Goal: Task Accomplishment & Management: Use online tool/utility

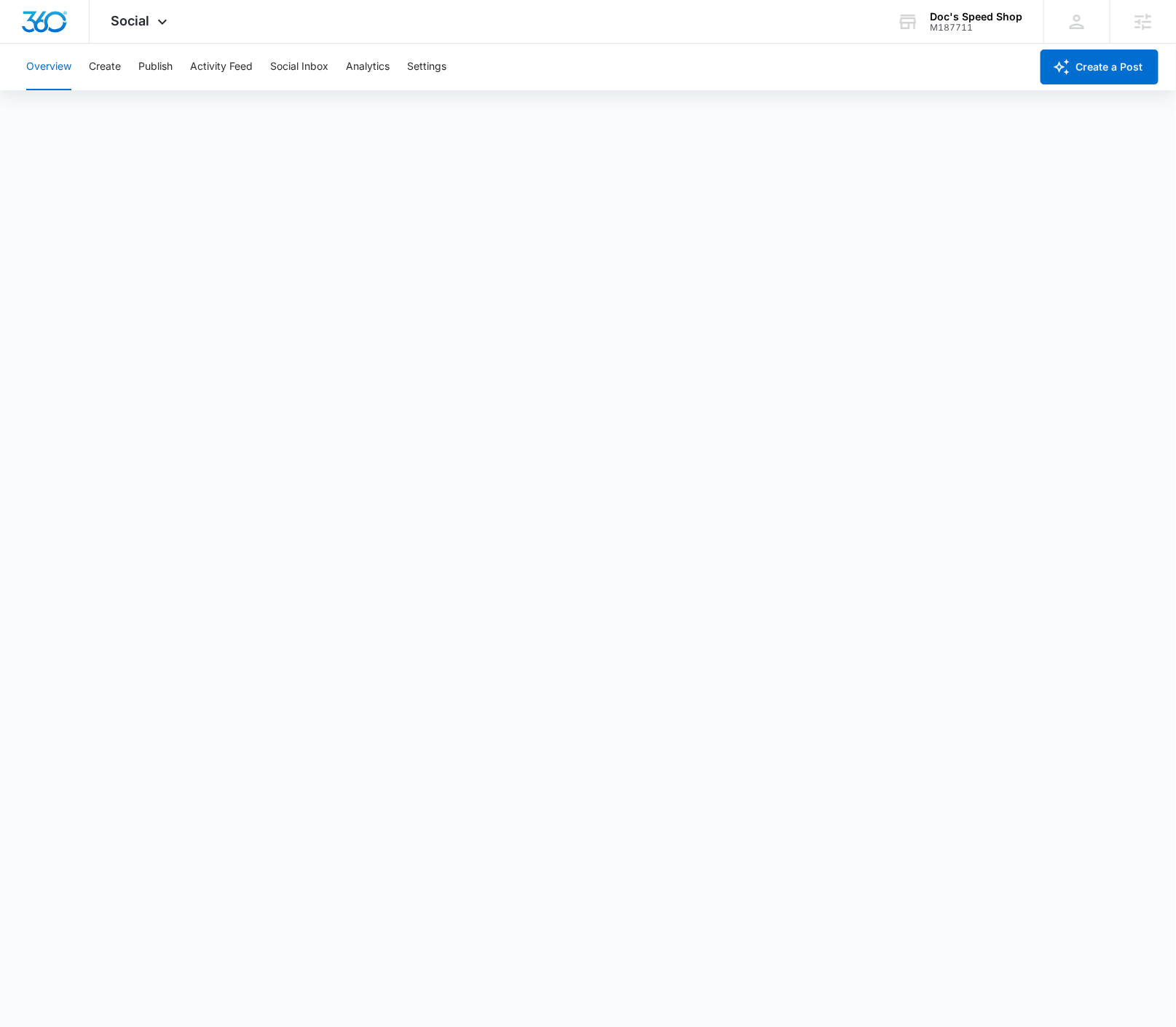
click at [125, 61] on div "Overview Create Publish Activity Feed Social Inbox Analytics Settings" at bounding box center [524, 67] width 1013 height 46
click at [118, 60] on button "Create" at bounding box center [105, 67] width 32 height 46
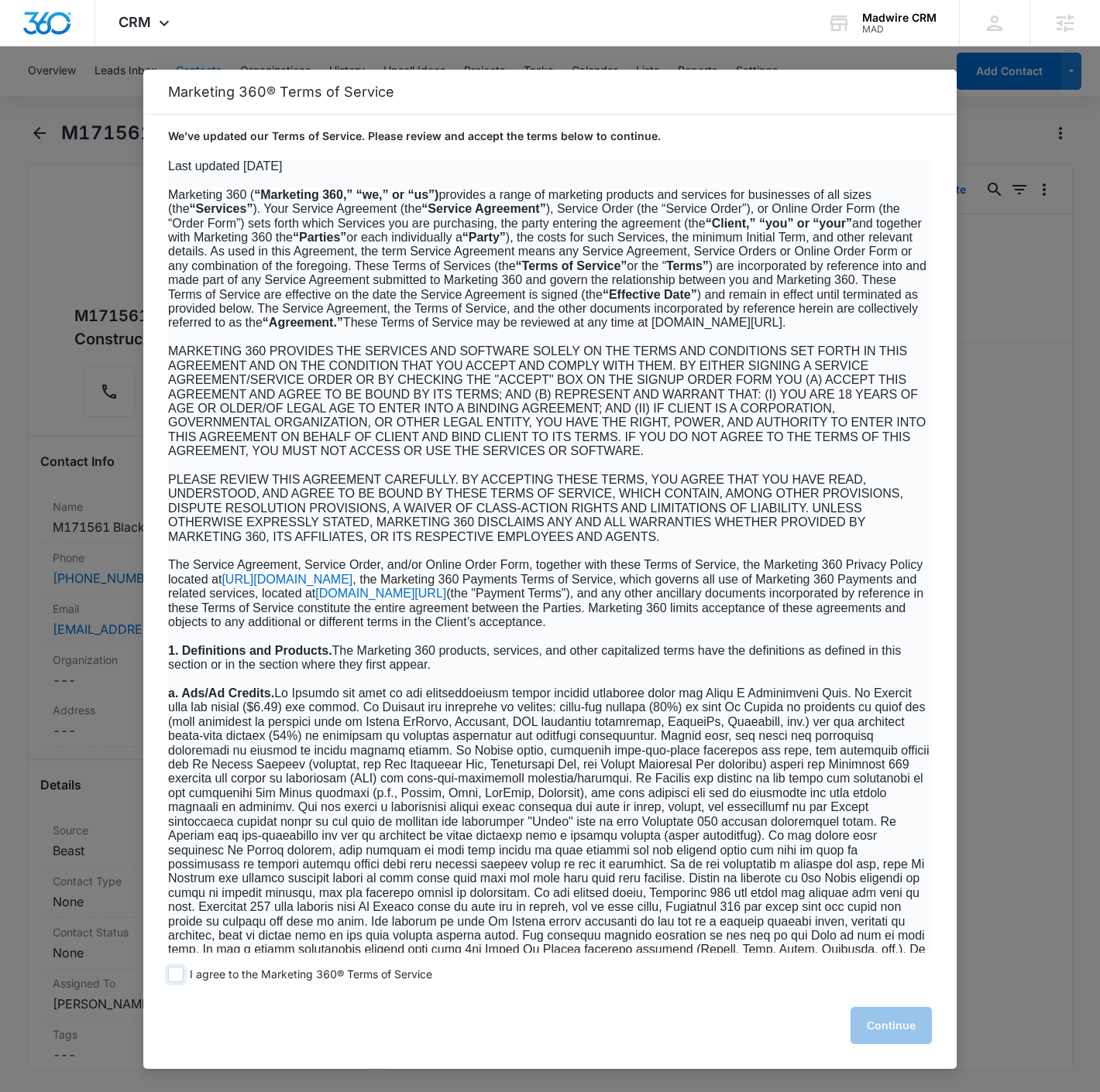
click at [179, 979] on span at bounding box center [176, 975] width 15 height 15
click at [179, 979] on input "I agree to the Marketing 360® Terms of Service" at bounding box center [176, 975] width 15 height 15
checkbox input "true"
click at [904, 1016] on button "Continue" at bounding box center [891, 1025] width 81 height 37
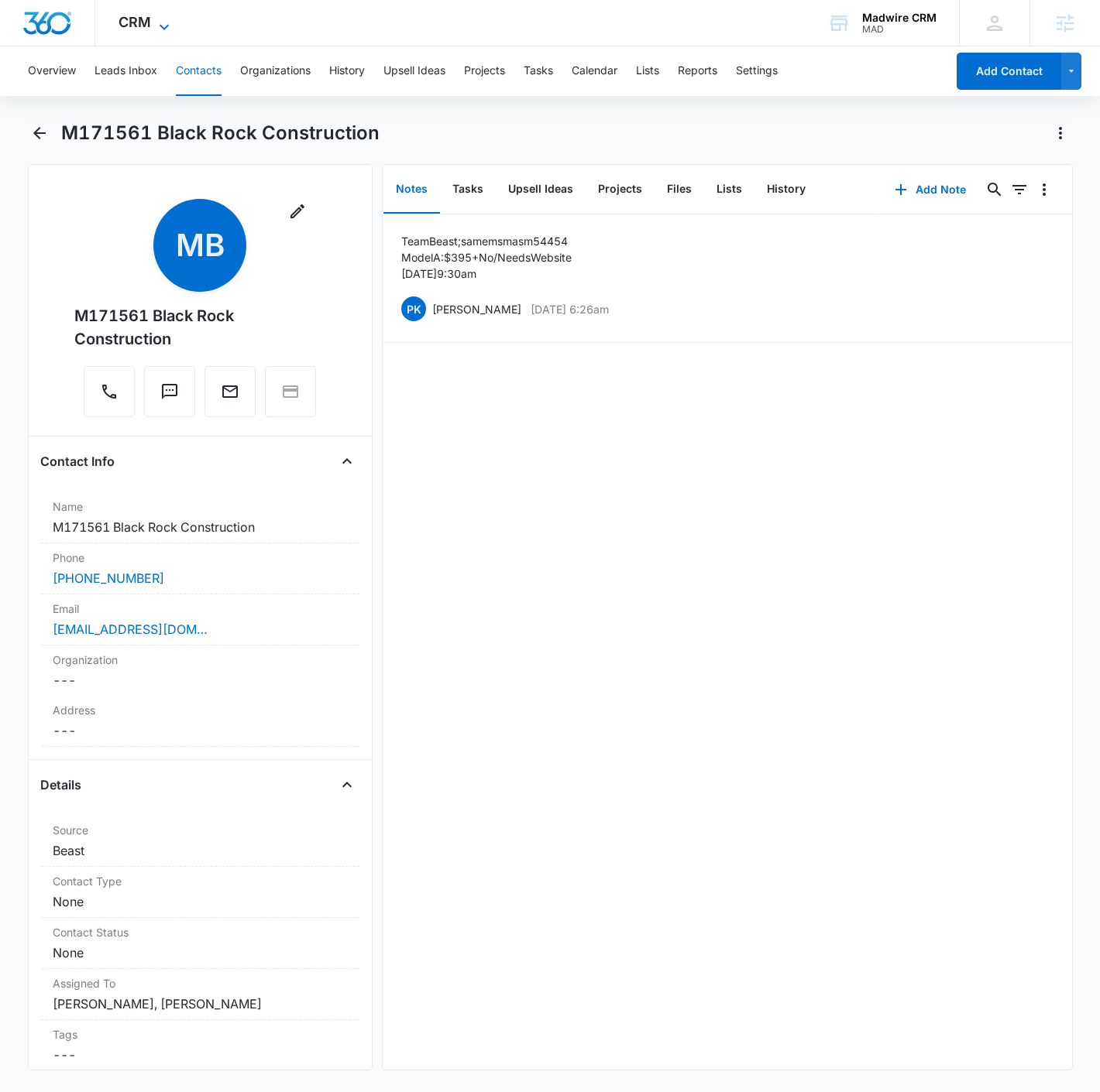
click at [164, 26] on icon at bounding box center [165, 26] width 9 height 6
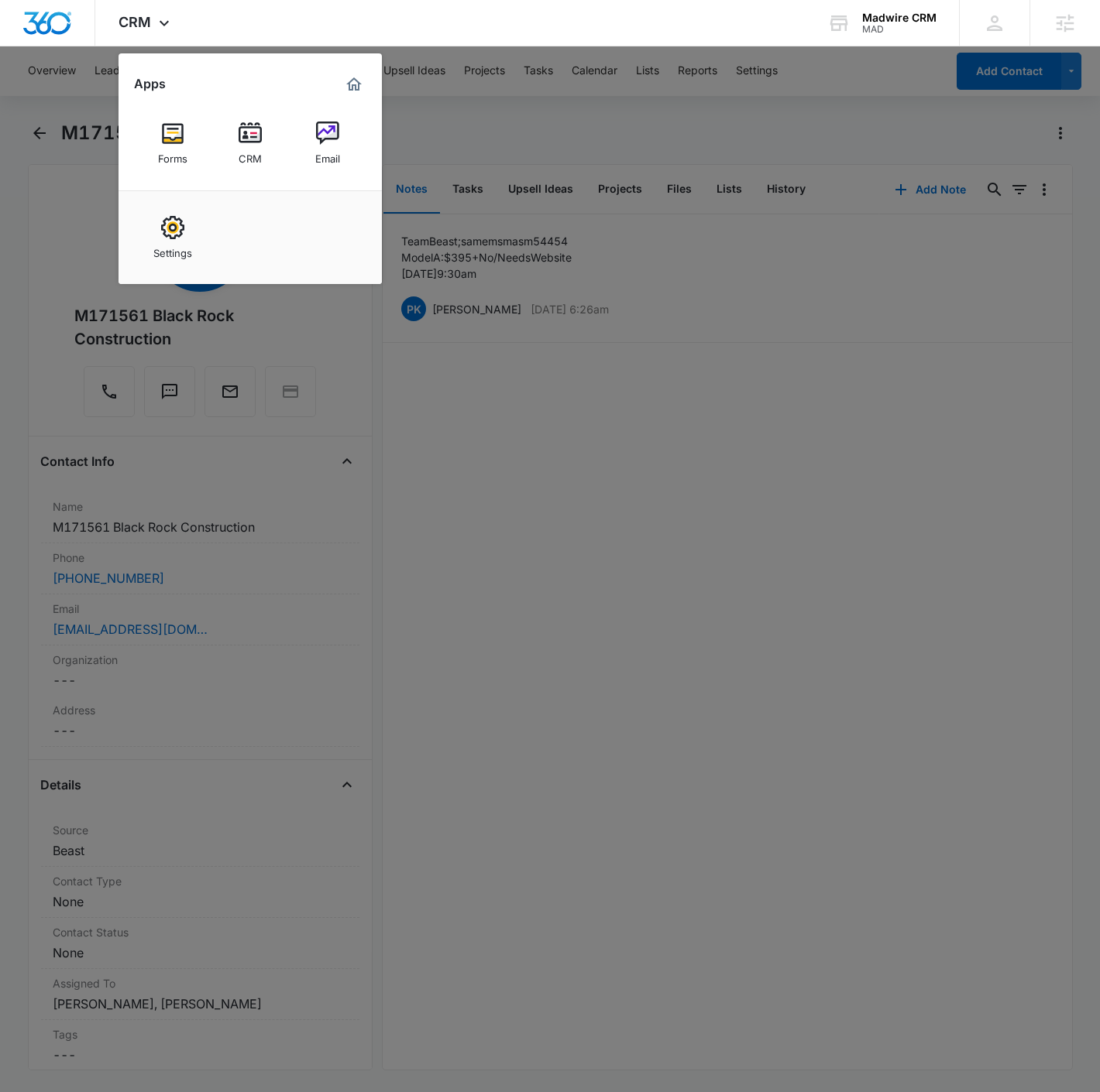
drag, startPoint x: 973, startPoint y: 569, endPoint x: 951, endPoint y: 555, distance: 26.1
click at [973, 569] on div at bounding box center [550, 546] width 1100 height 1092
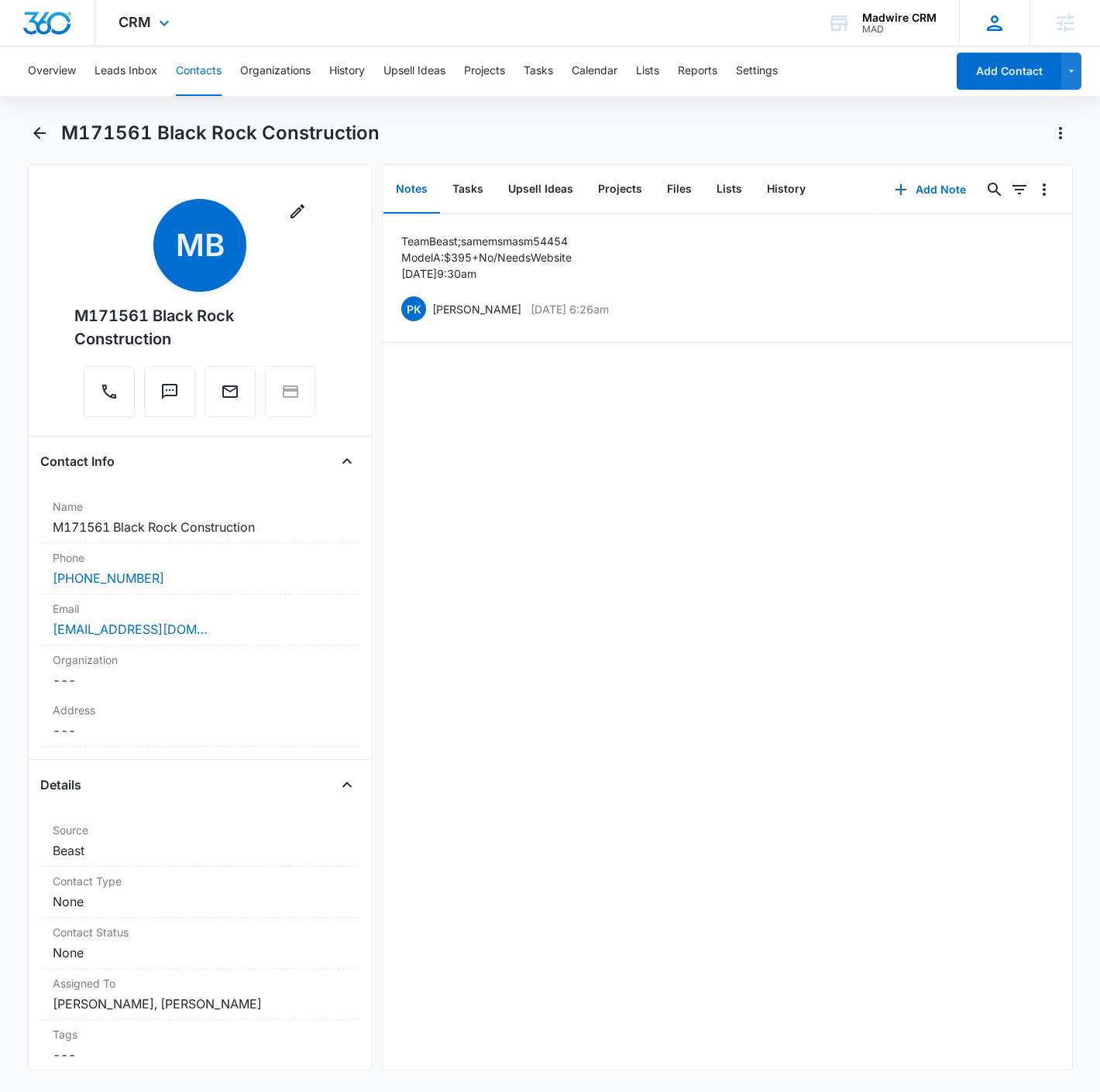
click at [985, 27] on div at bounding box center [994, 23] width 24 height 24
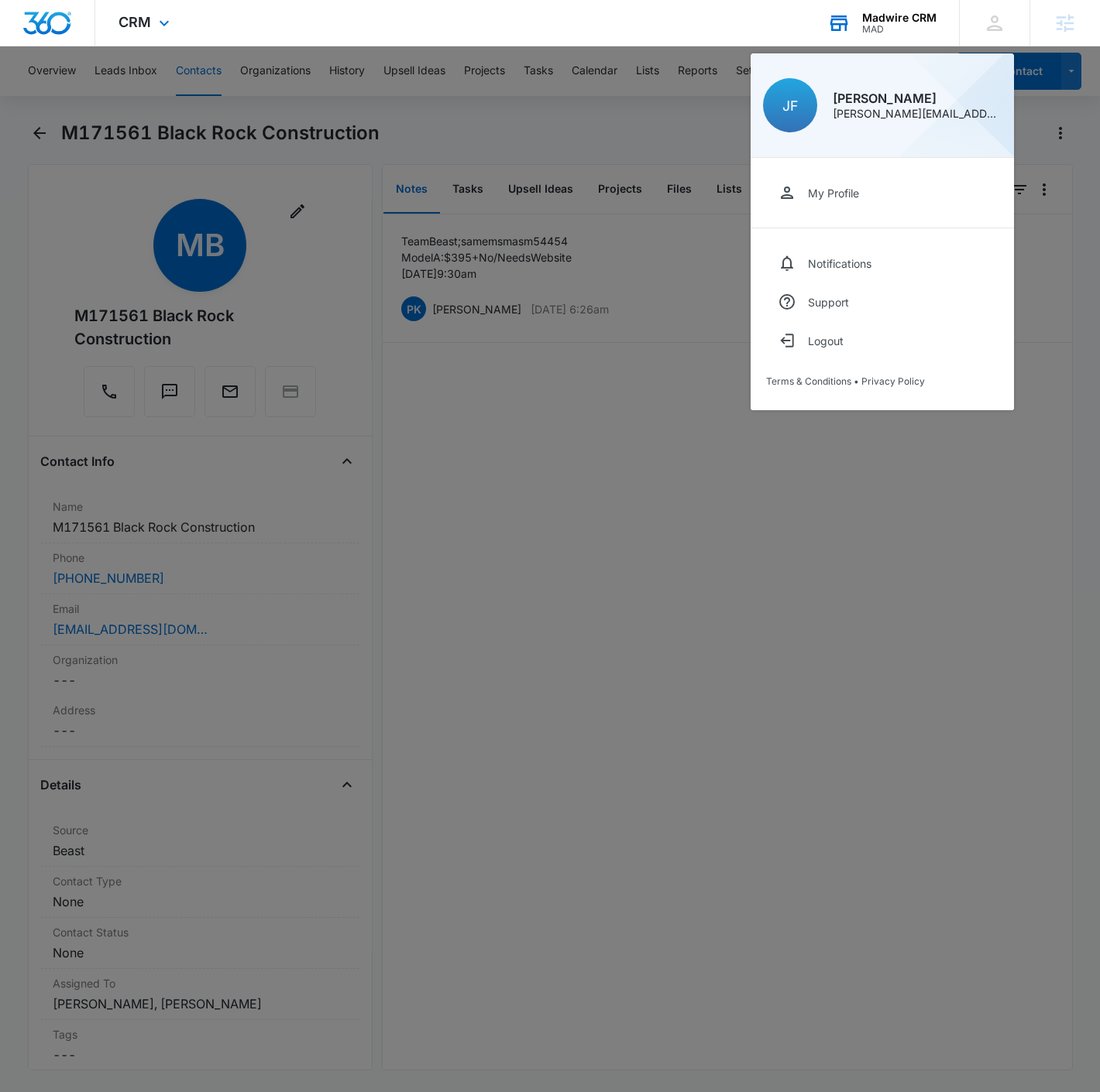
click at [894, 28] on div "MAD" at bounding box center [899, 28] width 75 height 10
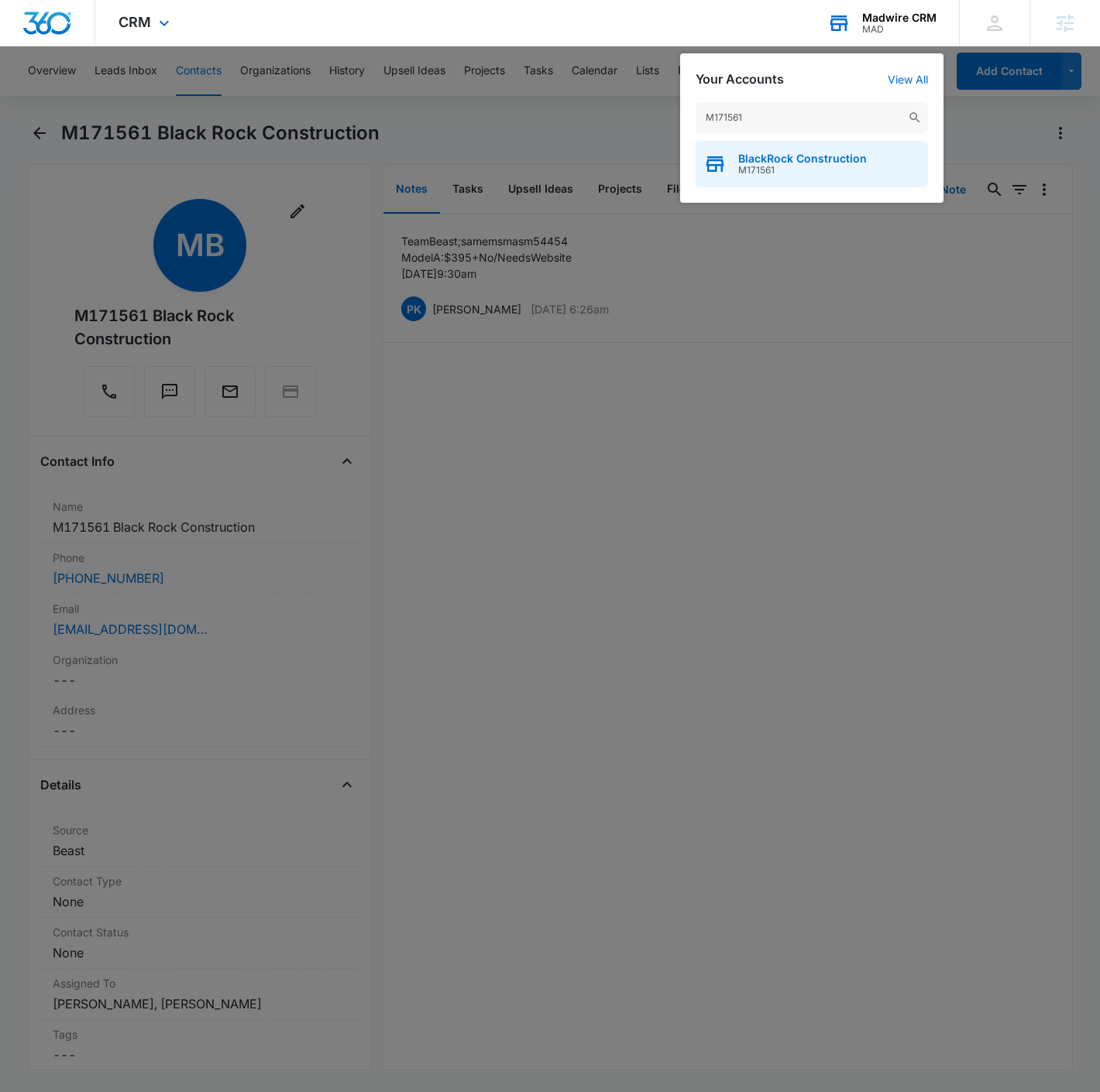
type input "M171561"
click at [822, 168] on span "M171561" at bounding box center [802, 169] width 129 height 10
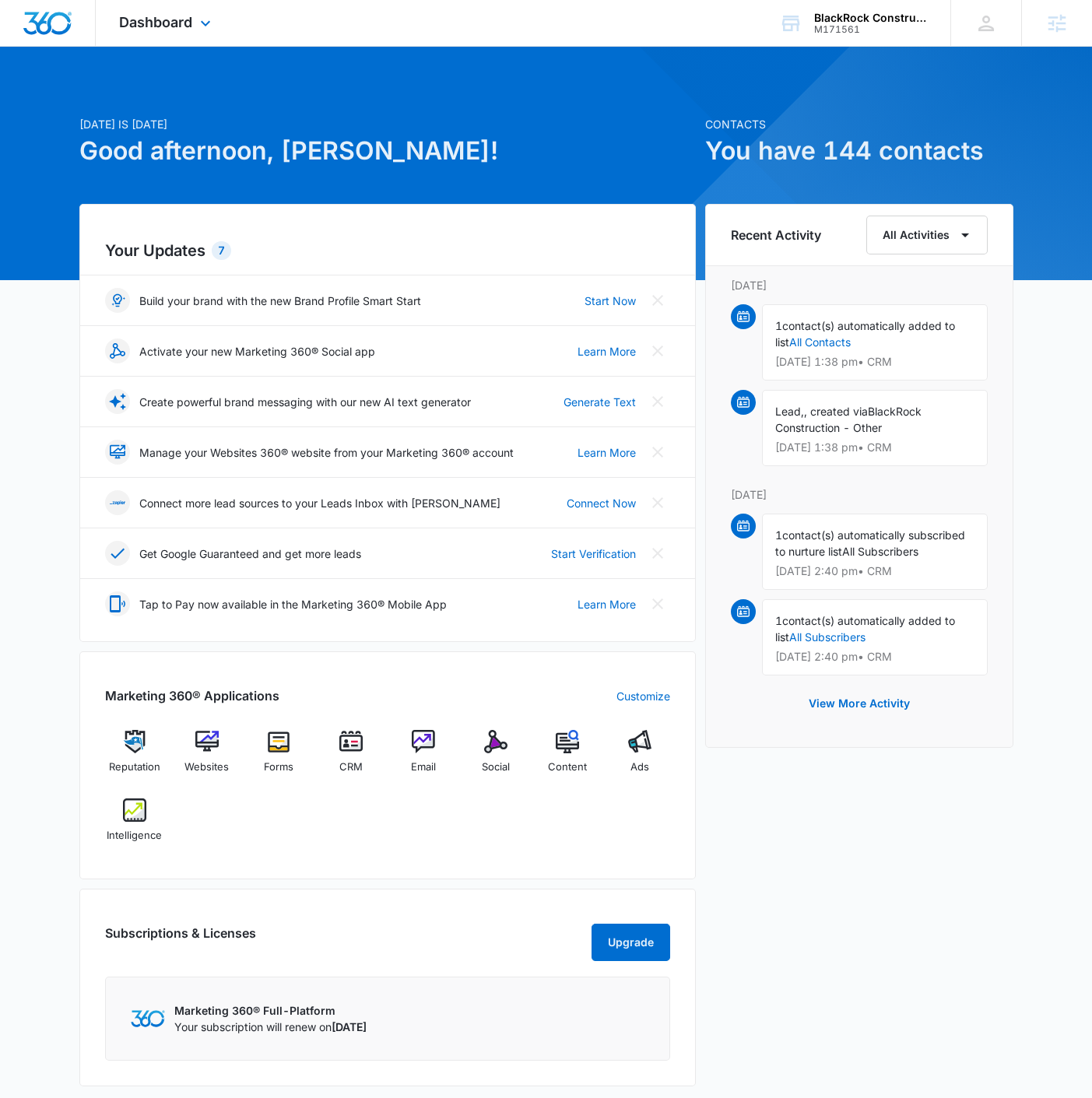
click at [132, 11] on div "Dashboard Apps Reputation Websites Forms CRM Email Social Content Ads Intellige…" at bounding box center [167, 23] width 143 height 46
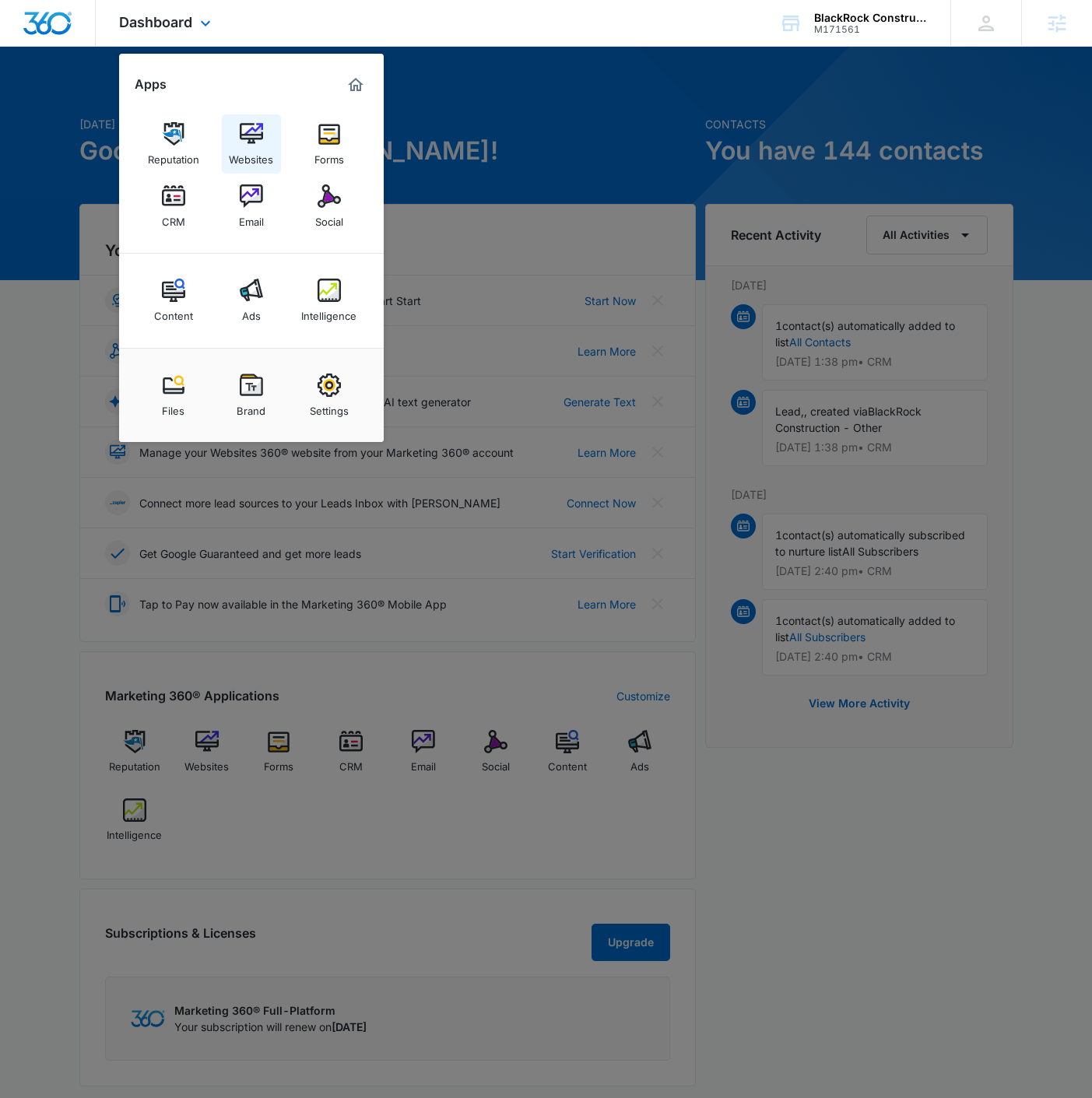
click at [234, 148] on div "Websites" at bounding box center [251, 155] width 45 height 20
